Goal: Task Accomplishment & Management: Use online tool/utility

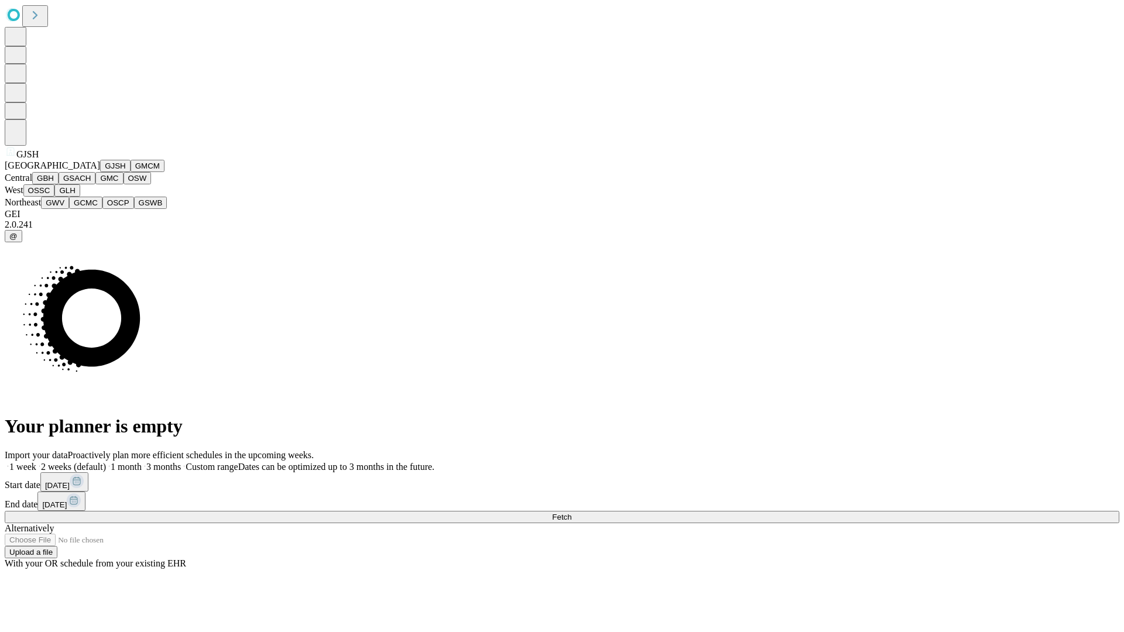
click at [100, 172] on button "GJSH" at bounding box center [115, 166] width 30 height 12
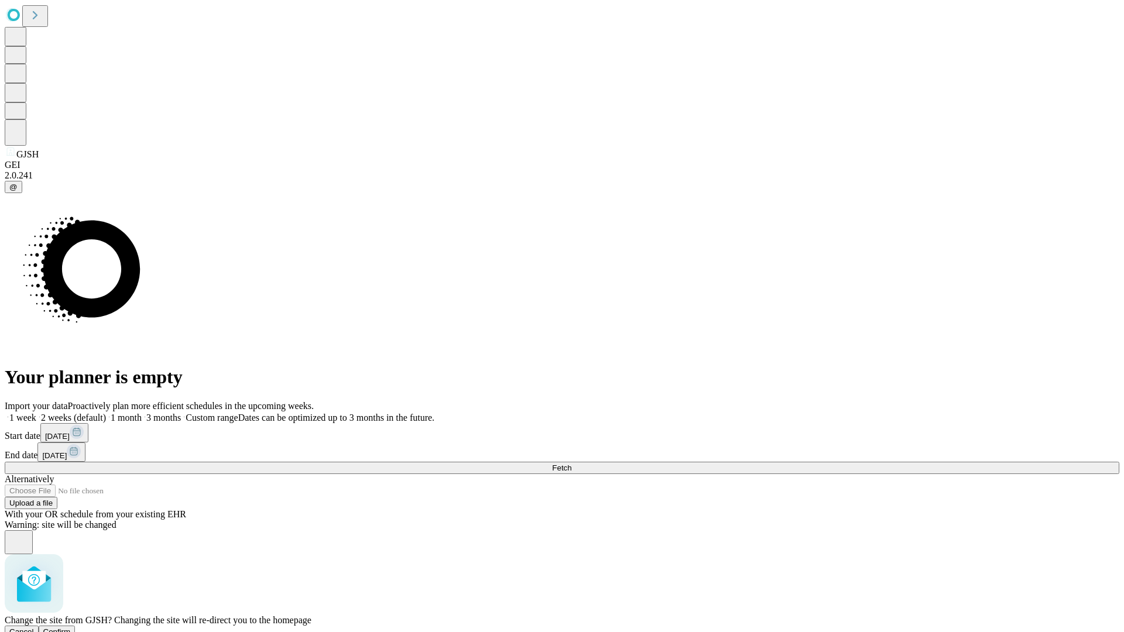
click at [71, 627] on span "Confirm" at bounding box center [57, 631] width 28 height 9
click at [106, 413] on label "2 weeks (default)" at bounding box center [71, 418] width 70 height 10
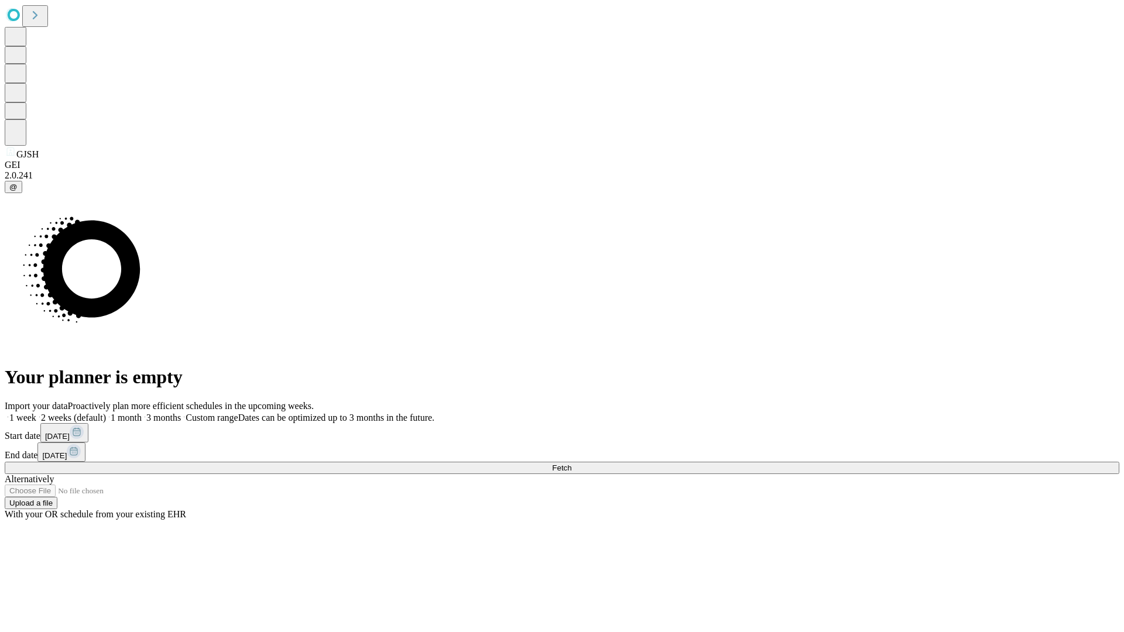
click at [571, 463] on span "Fetch" at bounding box center [561, 467] width 19 height 9
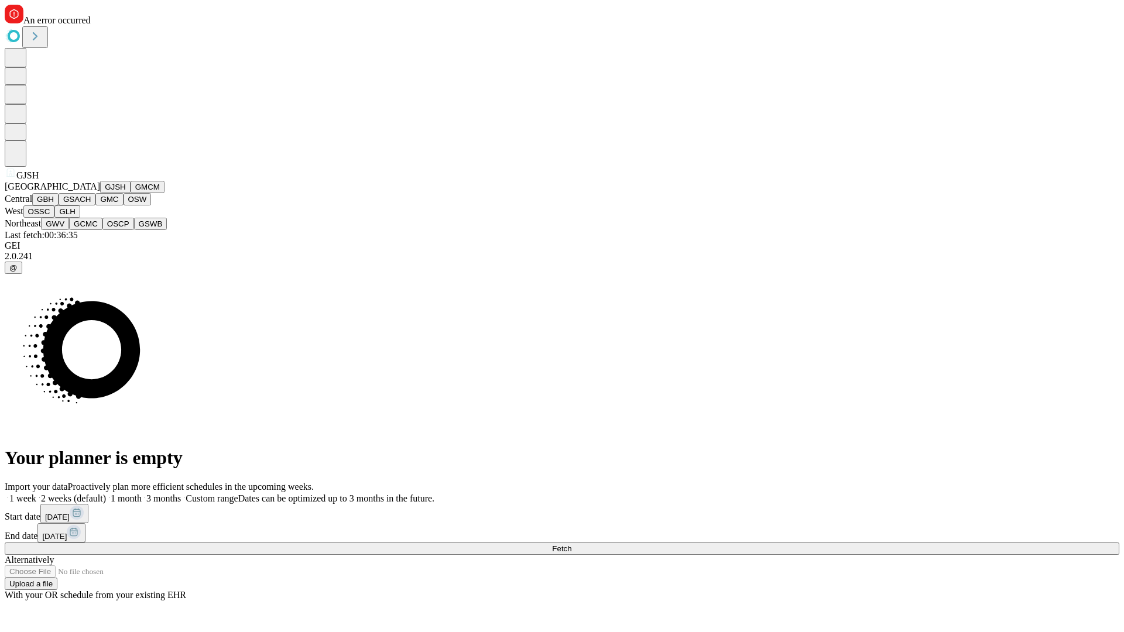
click at [130, 193] on button "GMCM" at bounding box center [147, 187] width 34 height 12
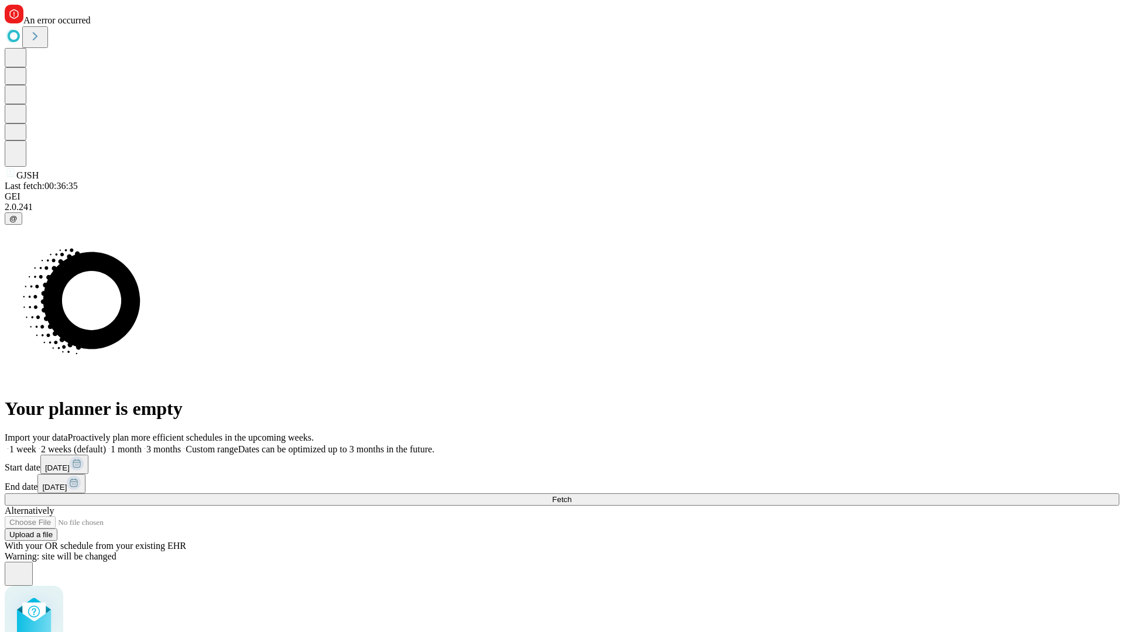
click at [106, 444] on label "2 weeks (default)" at bounding box center [71, 449] width 70 height 10
click at [571, 495] on span "Fetch" at bounding box center [561, 499] width 19 height 9
click at [106, 444] on label "2 weeks (default)" at bounding box center [71, 449] width 70 height 10
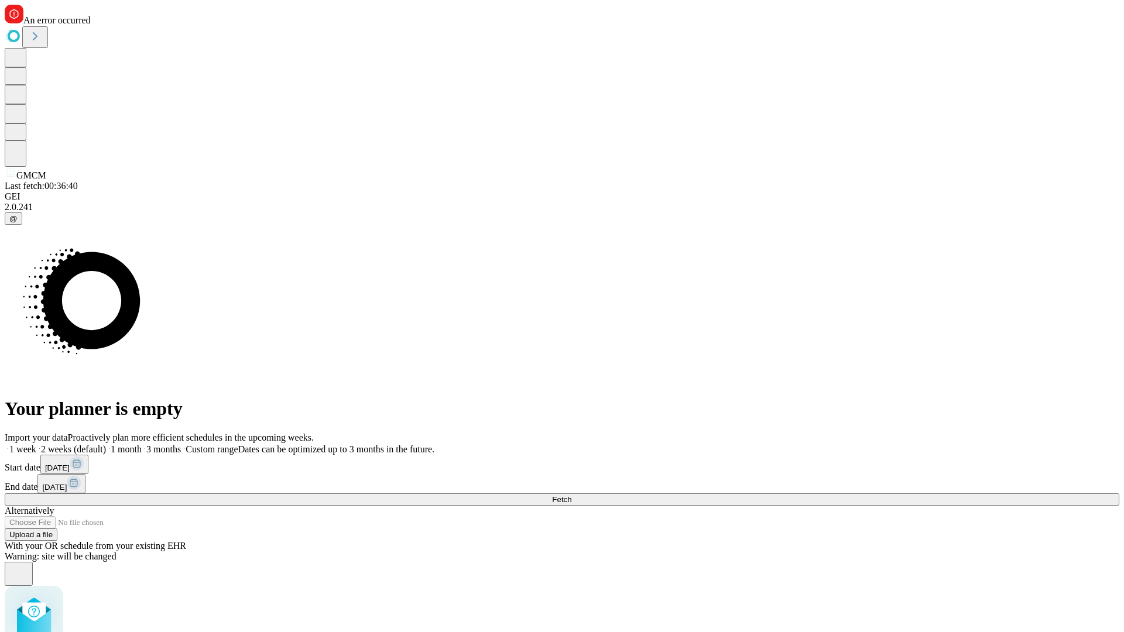
click at [571, 495] on span "Fetch" at bounding box center [561, 499] width 19 height 9
click at [106, 444] on label "2 weeks (default)" at bounding box center [71, 449] width 70 height 10
click at [571, 495] on span "Fetch" at bounding box center [561, 499] width 19 height 9
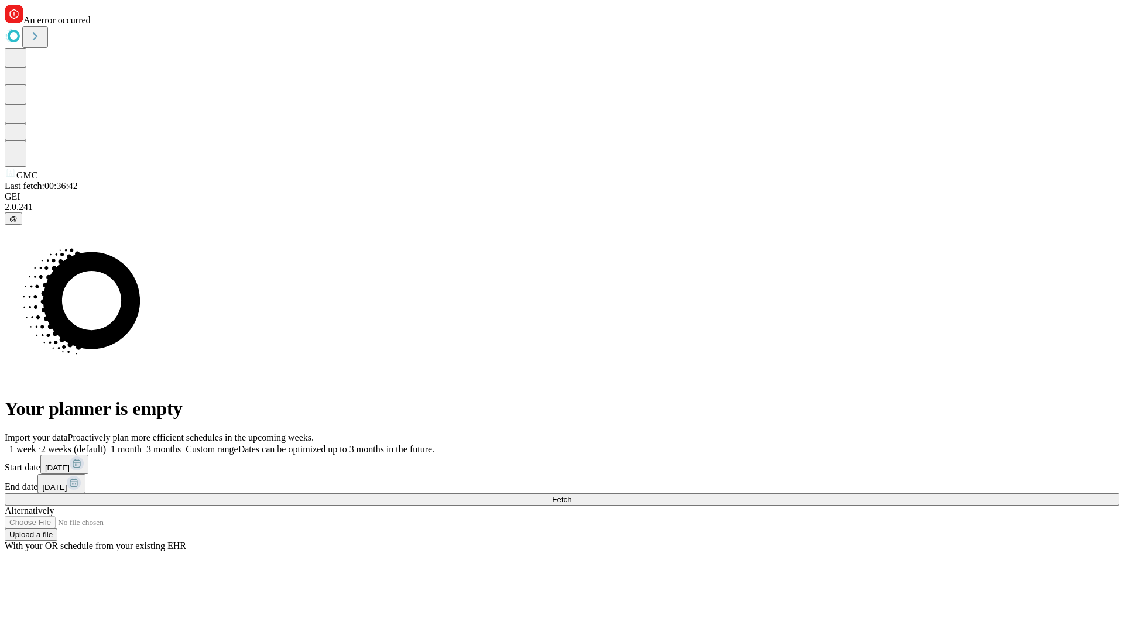
click at [106, 444] on label "2 weeks (default)" at bounding box center [71, 449] width 70 height 10
click at [571, 495] on span "Fetch" at bounding box center [561, 499] width 19 height 9
click at [106, 444] on label "2 weeks (default)" at bounding box center [71, 449] width 70 height 10
click at [571, 495] on span "Fetch" at bounding box center [561, 499] width 19 height 9
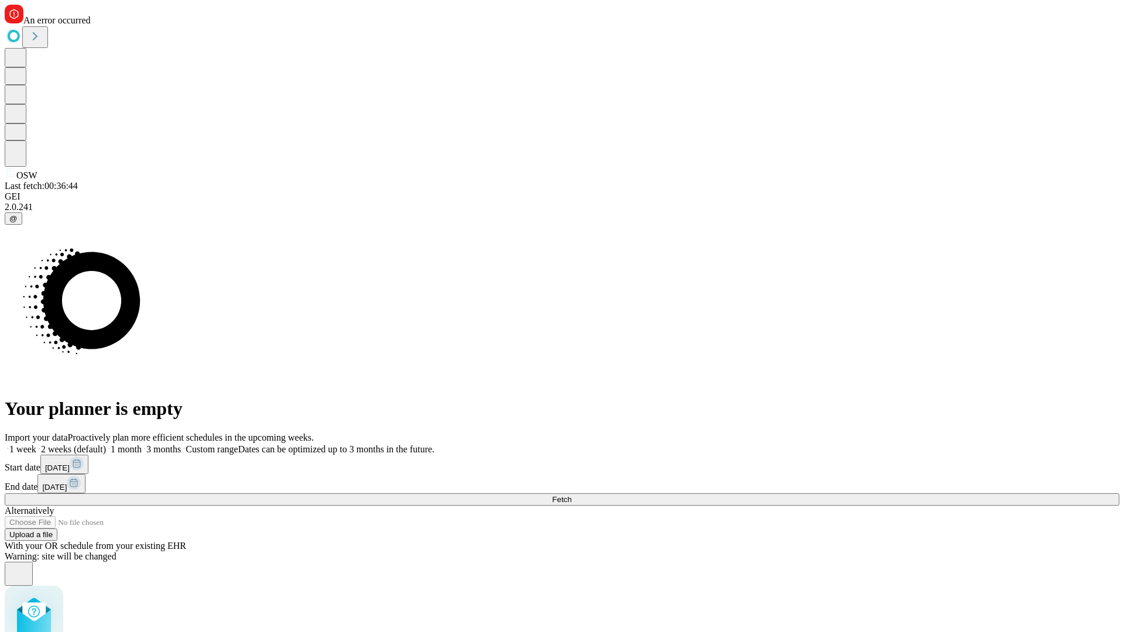
click at [106, 444] on label "2 weeks (default)" at bounding box center [71, 449] width 70 height 10
click at [571, 495] on span "Fetch" at bounding box center [561, 499] width 19 height 9
click at [106, 444] on label "2 weeks (default)" at bounding box center [71, 449] width 70 height 10
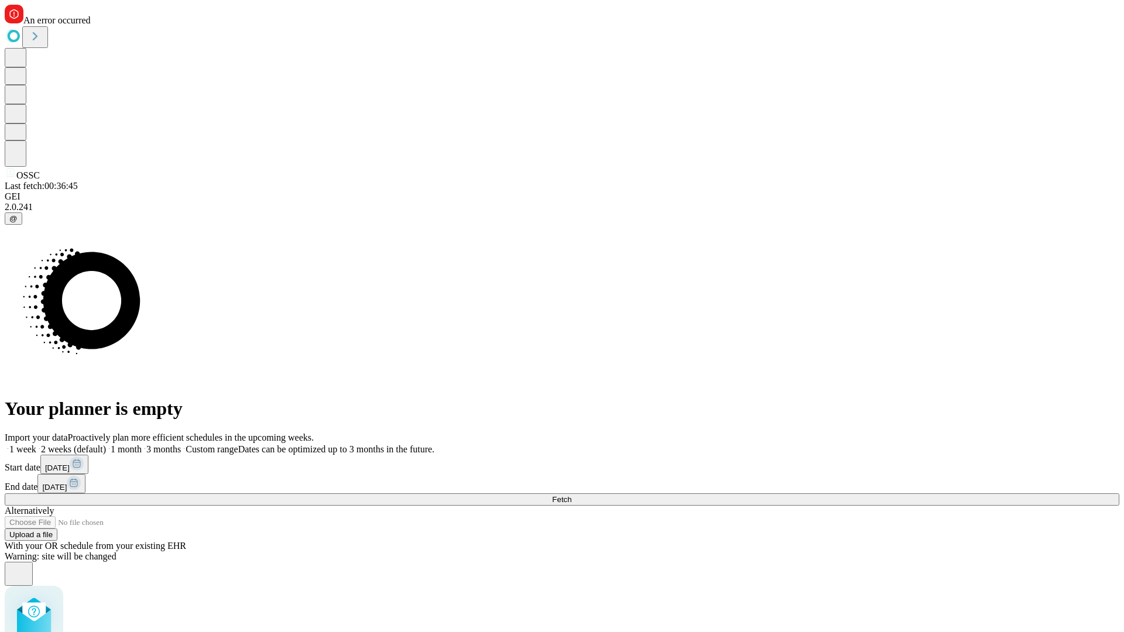
click at [571, 495] on span "Fetch" at bounding box center [561, 499] width 19 height 9
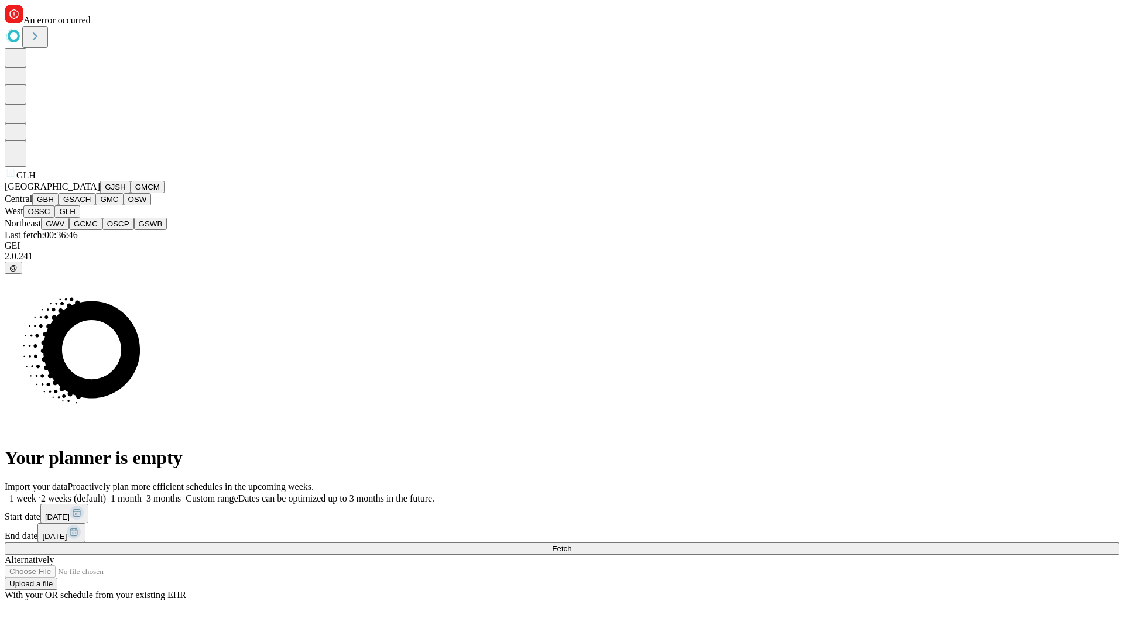
click at [69, 230] on button "GWV" at bounding box center [55, 224] width 28 height 12
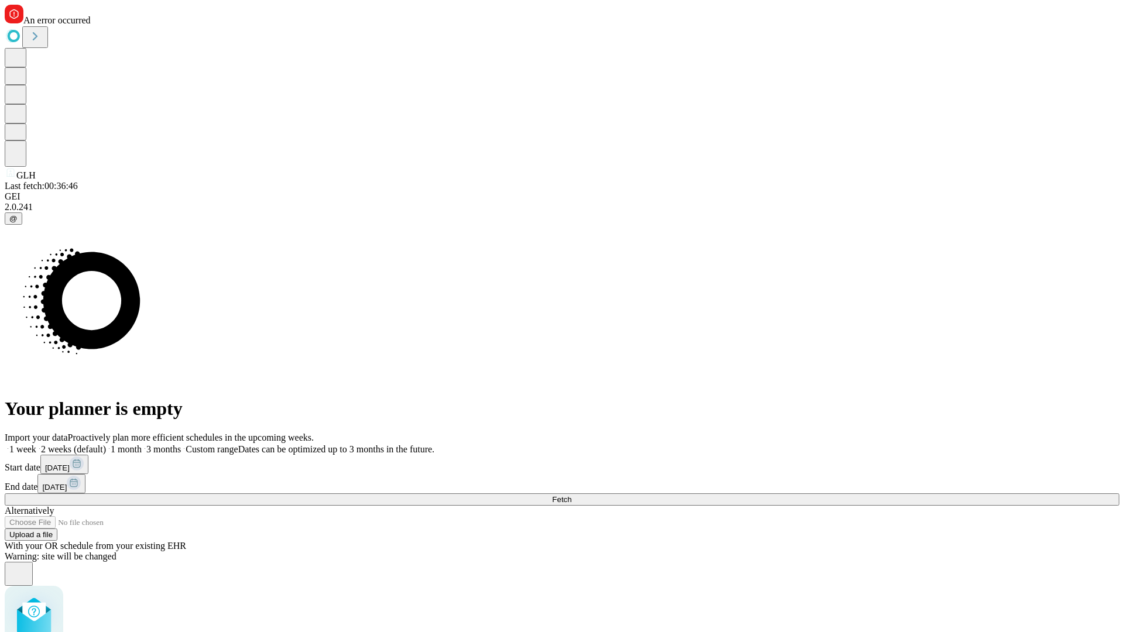
click at [106, 444] on label "2 weeks (default)" at bounding box center [71, 449] width 70 height 10
click at [571, 495] on span "Fetch" at bounding box center [561, 499] width 19 height 9
click at [106, 444] on label "2 weeks (default)" at bounding box center [71, 449] width 70 height 10
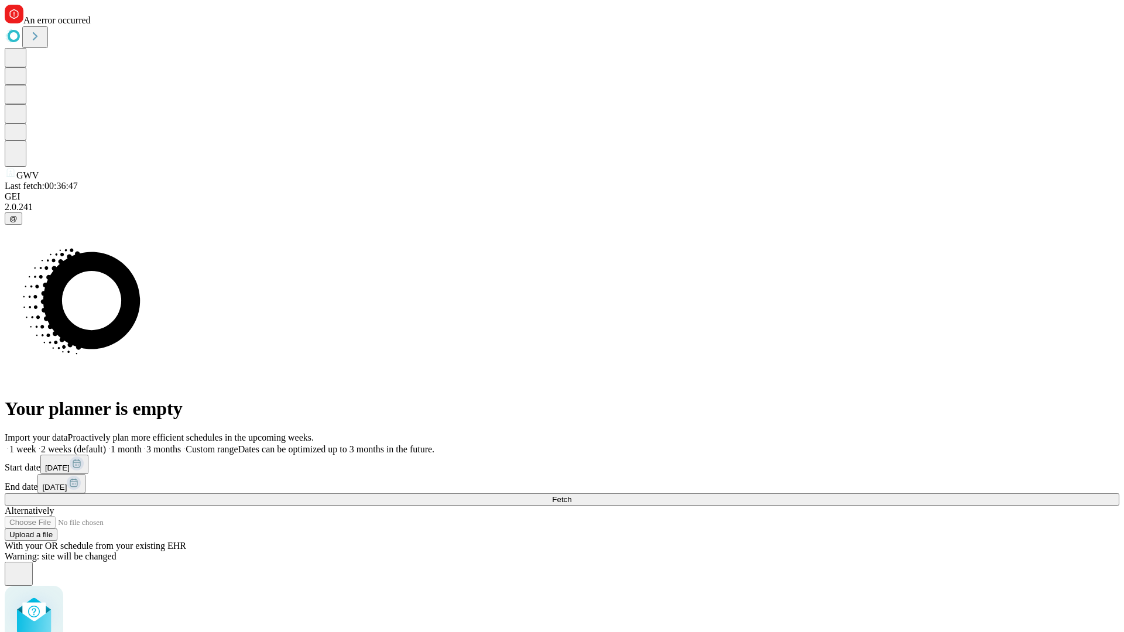
click at [571, 495] on span "Fetch" at bounding box center [561, 499] width 19 height 9
click at [106, 444] on label "2 weeks (default)" at bounding box center [71, 449] width 70 height 10
click at [571, 495] on span "Fetch" at bounding box center [561, 499] width 19 height 9
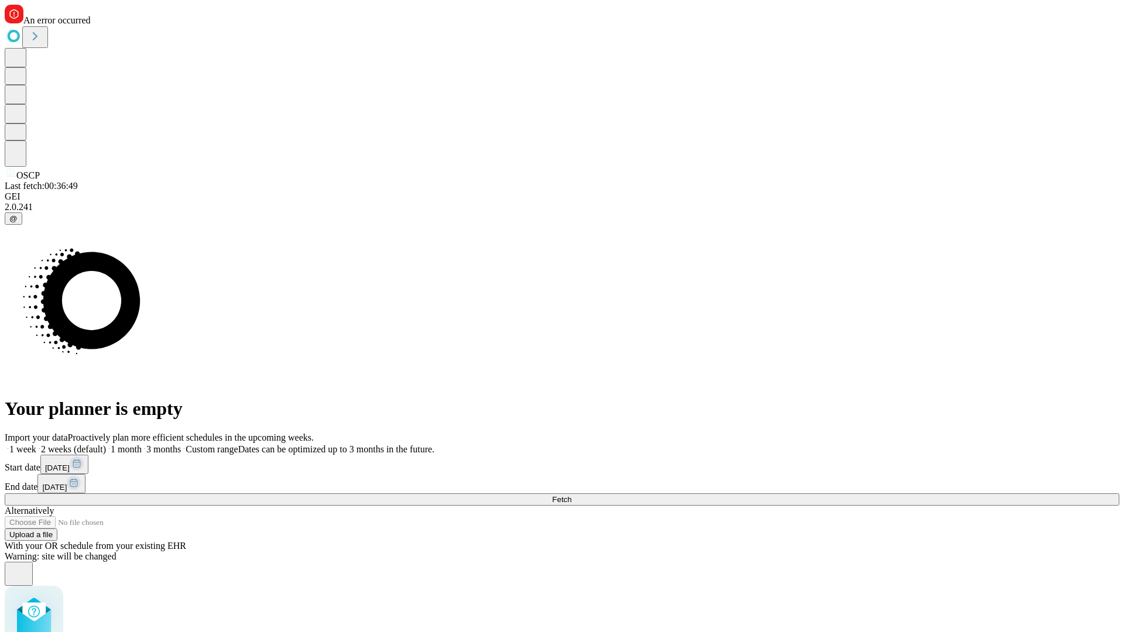
click at [106, 444] on label "2 weeks (default)" at bounding box center [71, 449] width 70 height 10
click at [571, 495] on span "Fetch" at bounding box center [561, 499] width 19 height 9
